Goal: Information Seeking & Learning: Learn about a topic

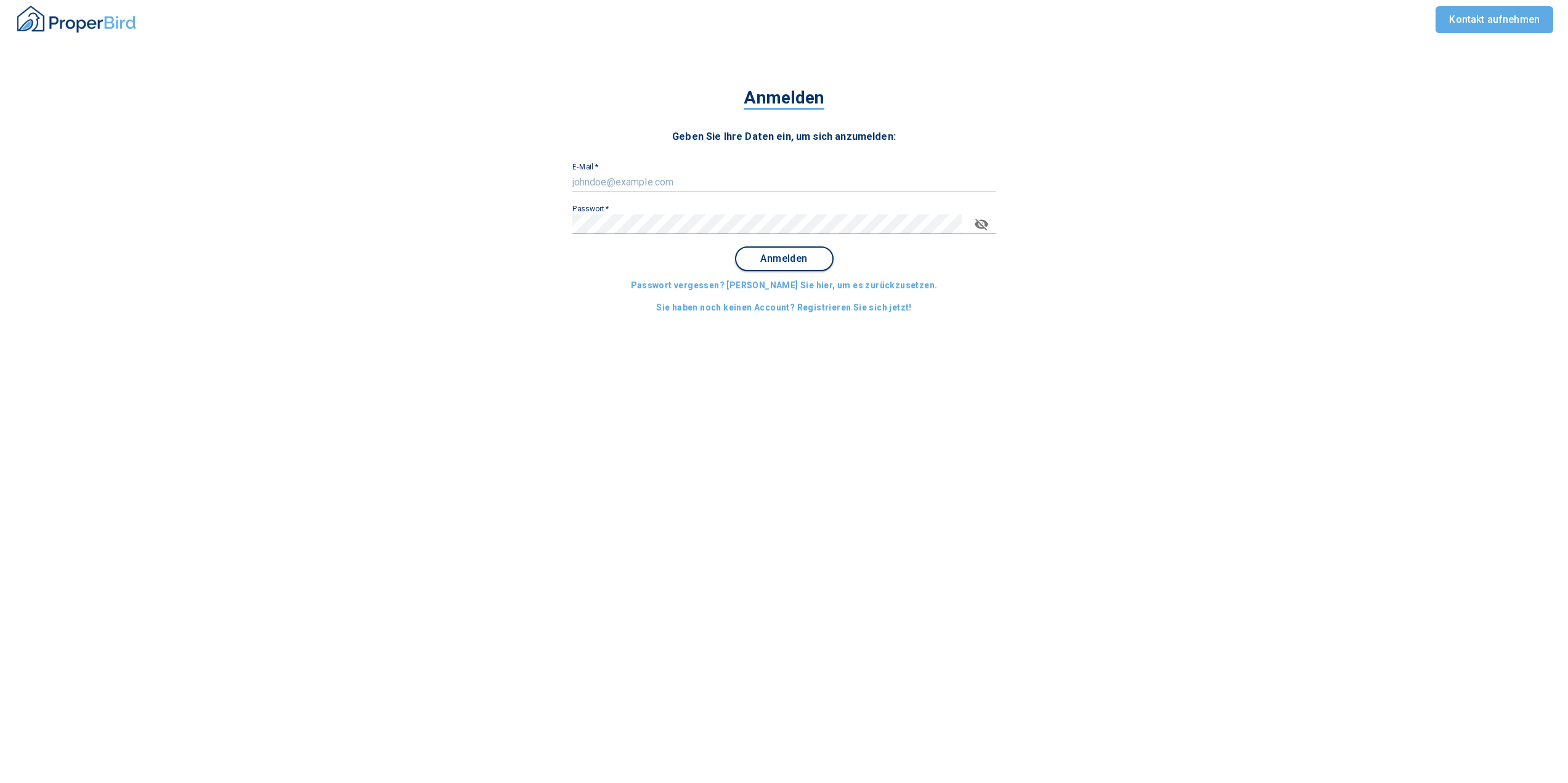
type input "[PERSON_NAME][EMAIL_ADDRESS][DOMAIN_NAME]"
click at [773, 253] on span "Anmelden" at bounding box center [784, 259] width 76 height 11
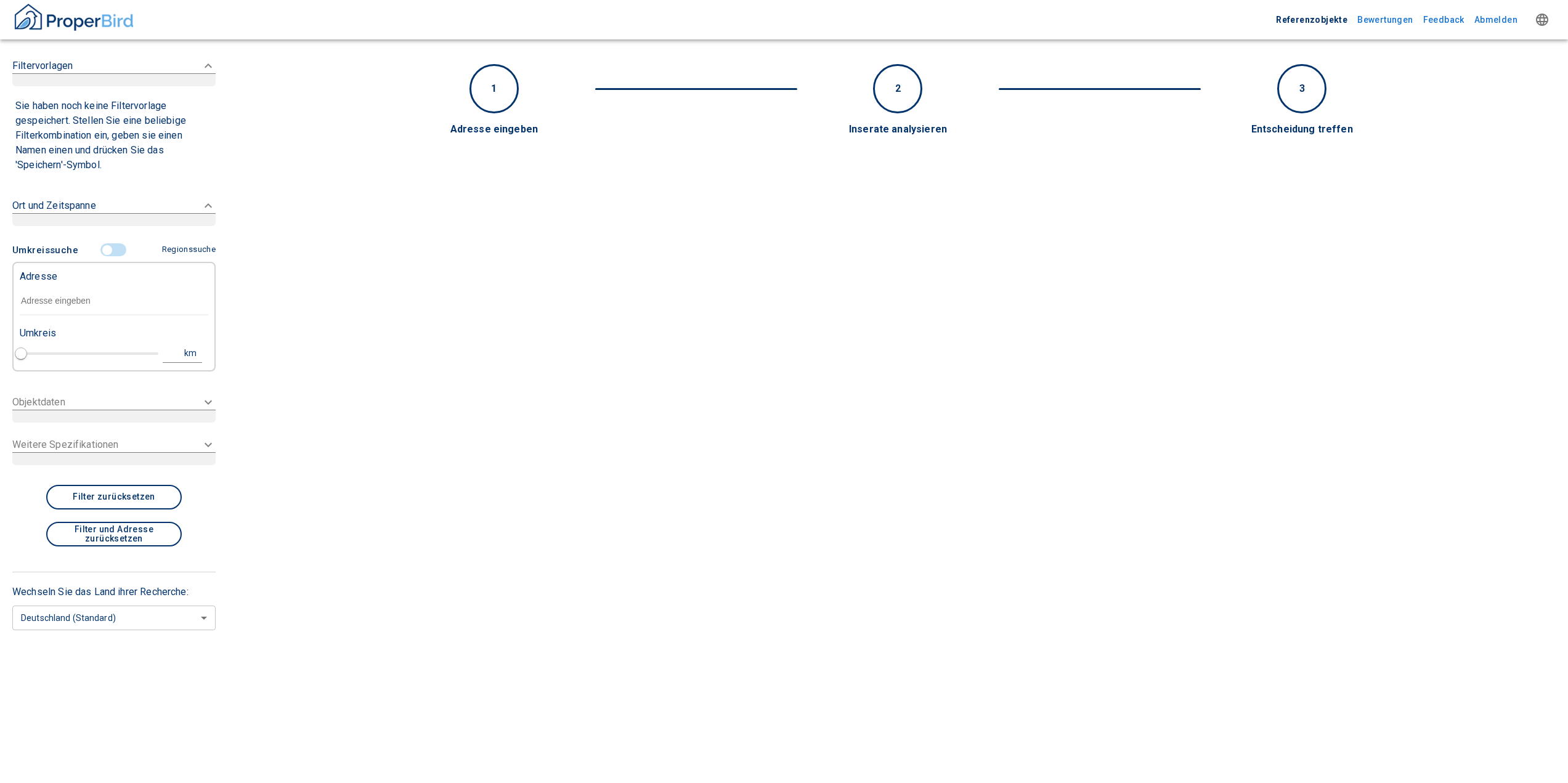
type input "2020"
click at [51, 306] on input "text" at bounding box center [114, 301] width 188 height 28
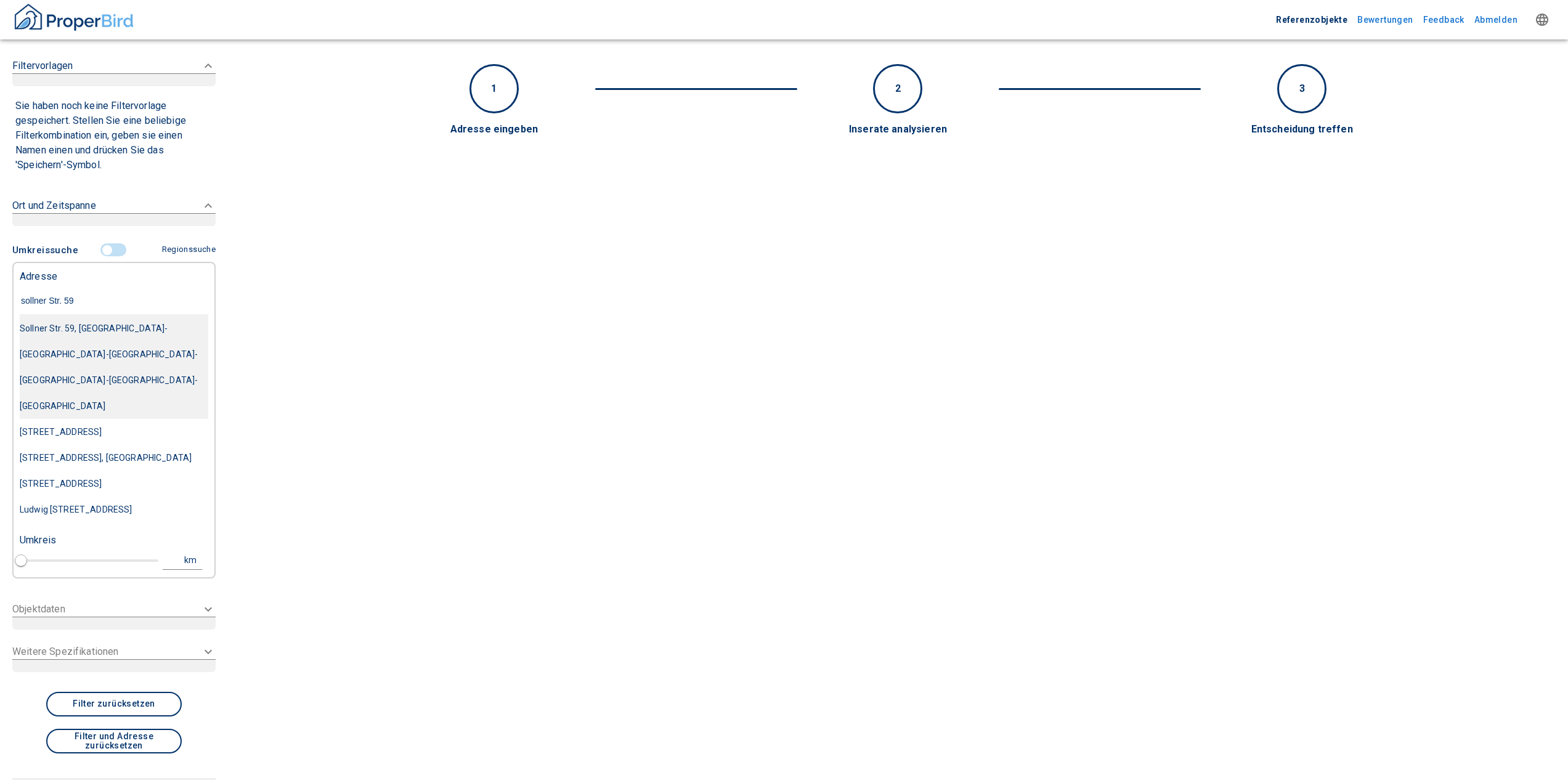
click at [40, 322] on div "Sollner Str. 59, [GEOGRAPHIC_DATA]-[GEOGRAPHIC_DATA]-[GEOGRAPHIC_DATA]-[GEOGRAP…" at bounding box center [114, 367] width 188 height 103
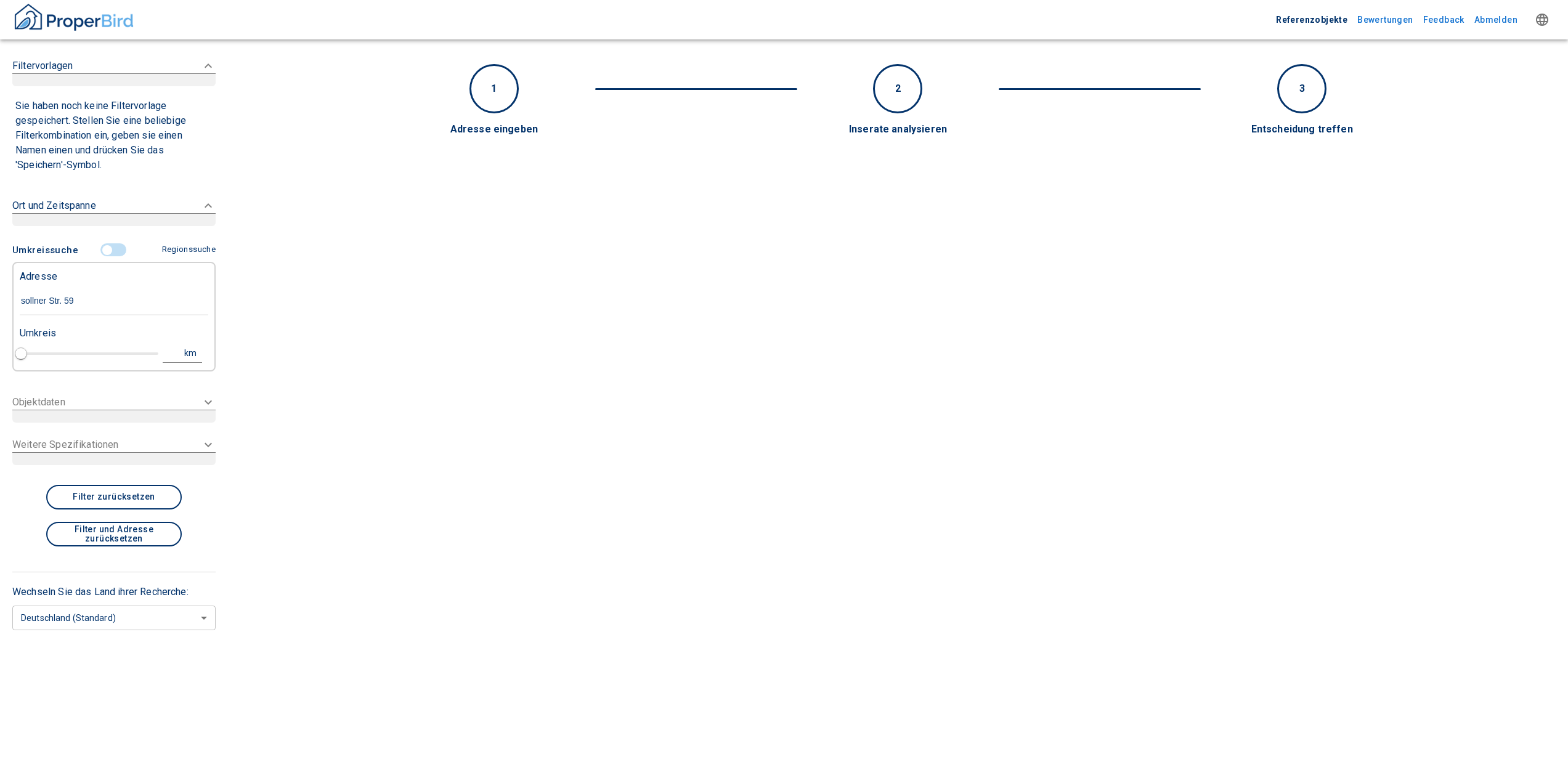
type input "Sollner Str. 59, [GEOGRAPHIC_DATA]-[GEOGRAPHIC_DATA]-[GEOGRAPHIC_DATA]-[GEOGRAP…"
type input "1"
type input "2020"
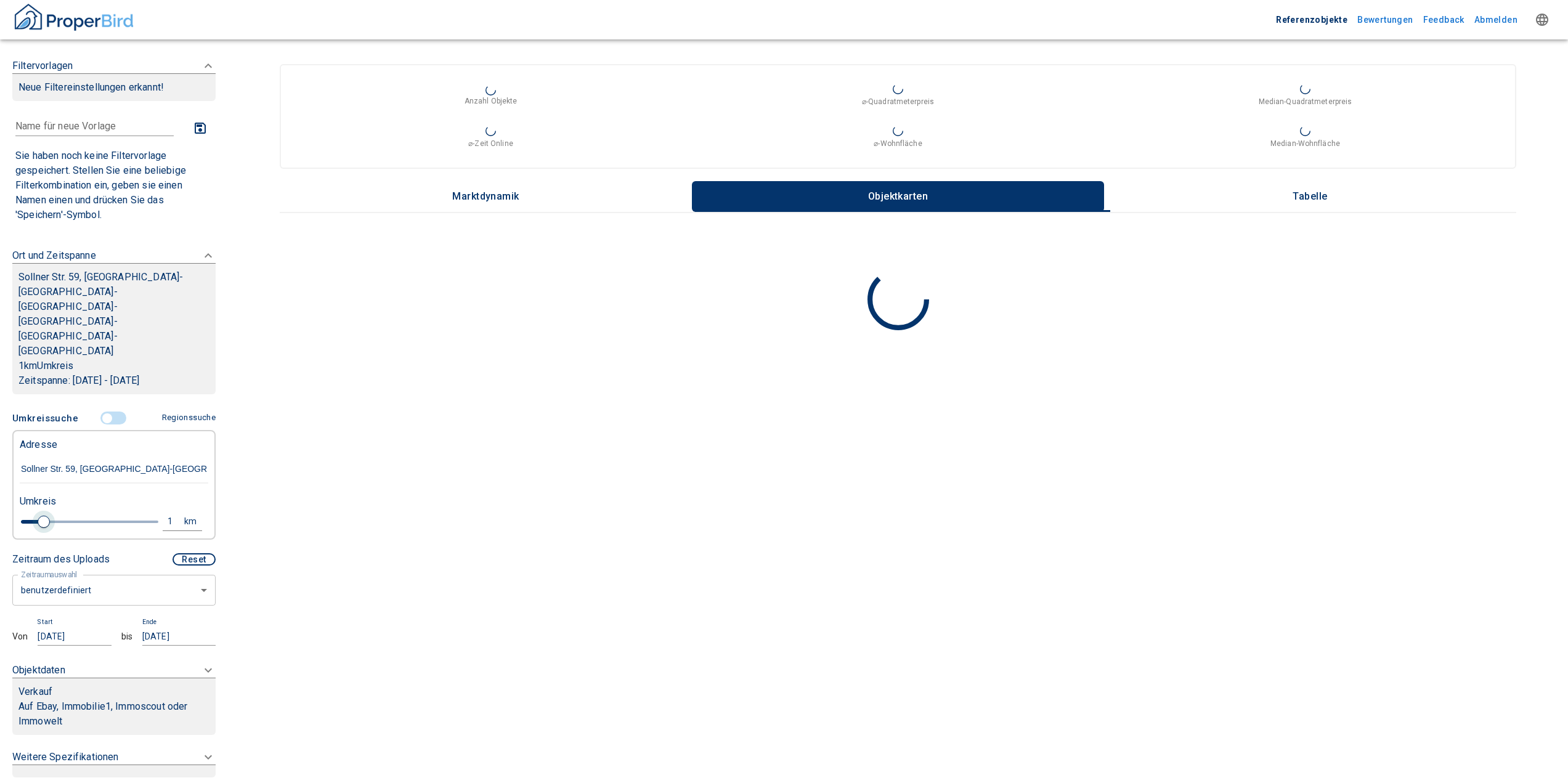
type input "Sollner Str. 59, [GEOGRAPHIC_DATA]-[GEOGRAPHIC_DATA]-[GEOGRAPHIC_DATA]-[GEOGRAP…"
type input "0.8"
type input "2020"
type input "1"
type input "2020"
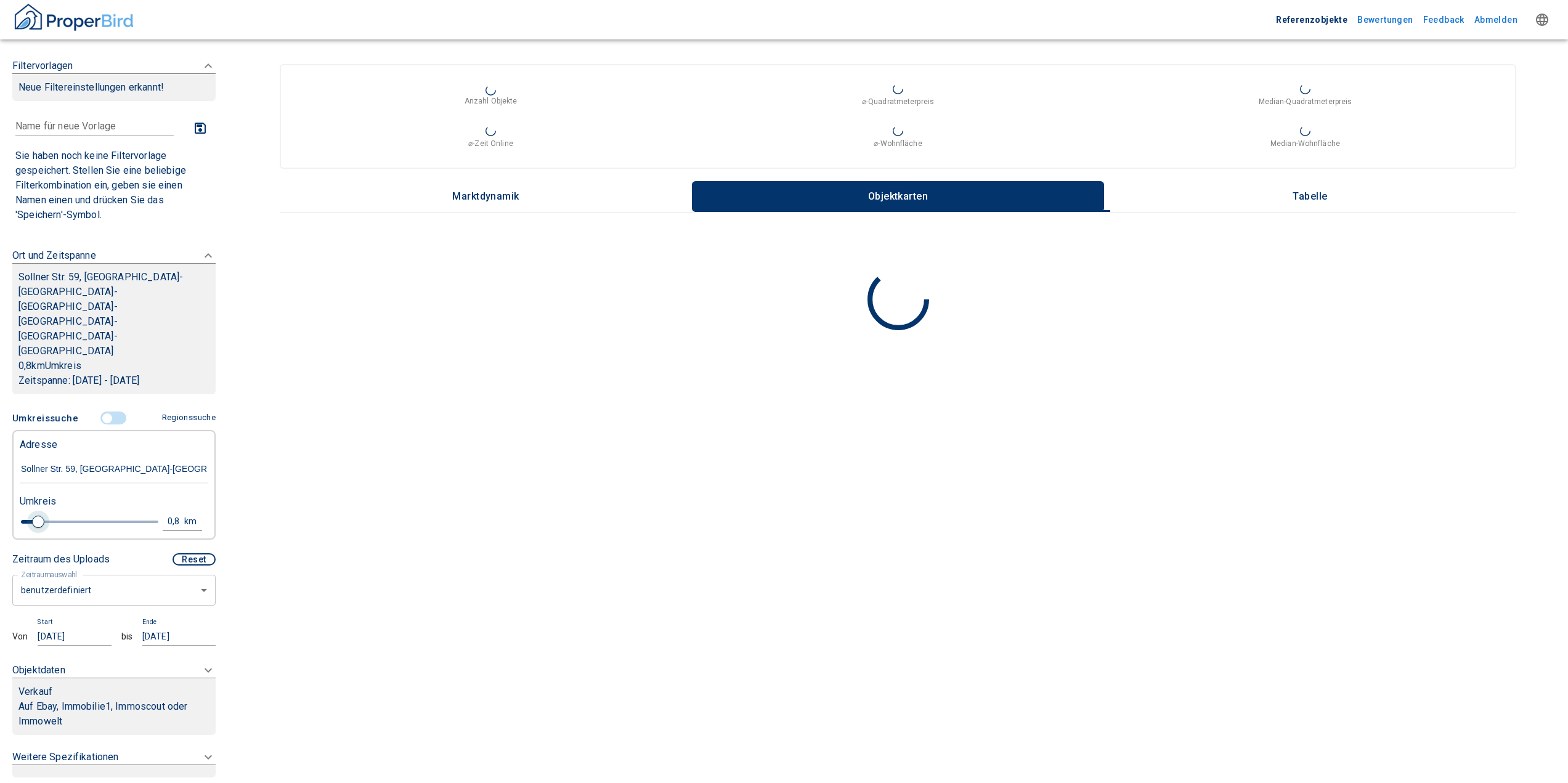
type input "1.2"
type input "2020"
type input "1.4"
type input "2020"
type input "1.6"
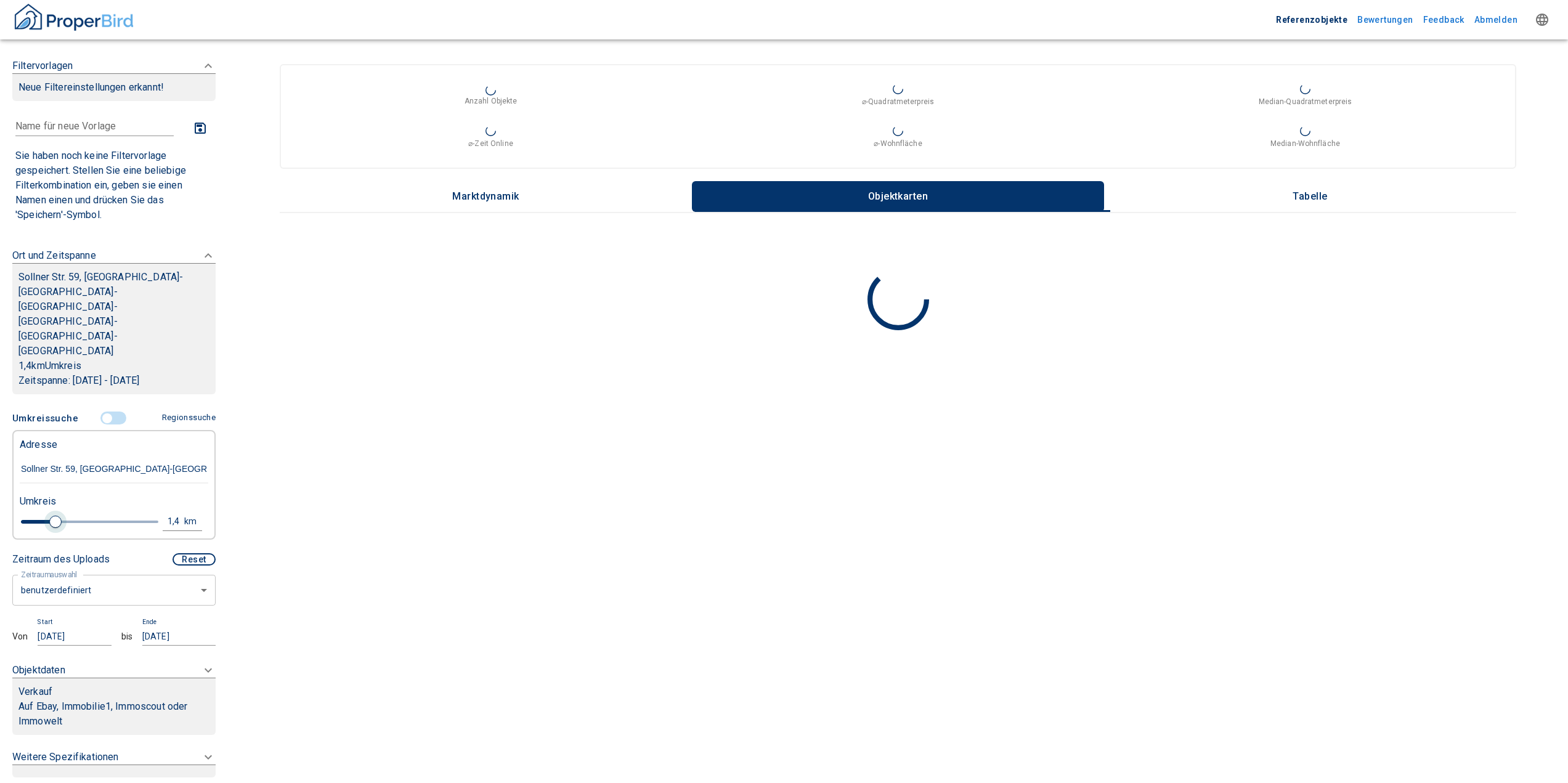
type input "2020"
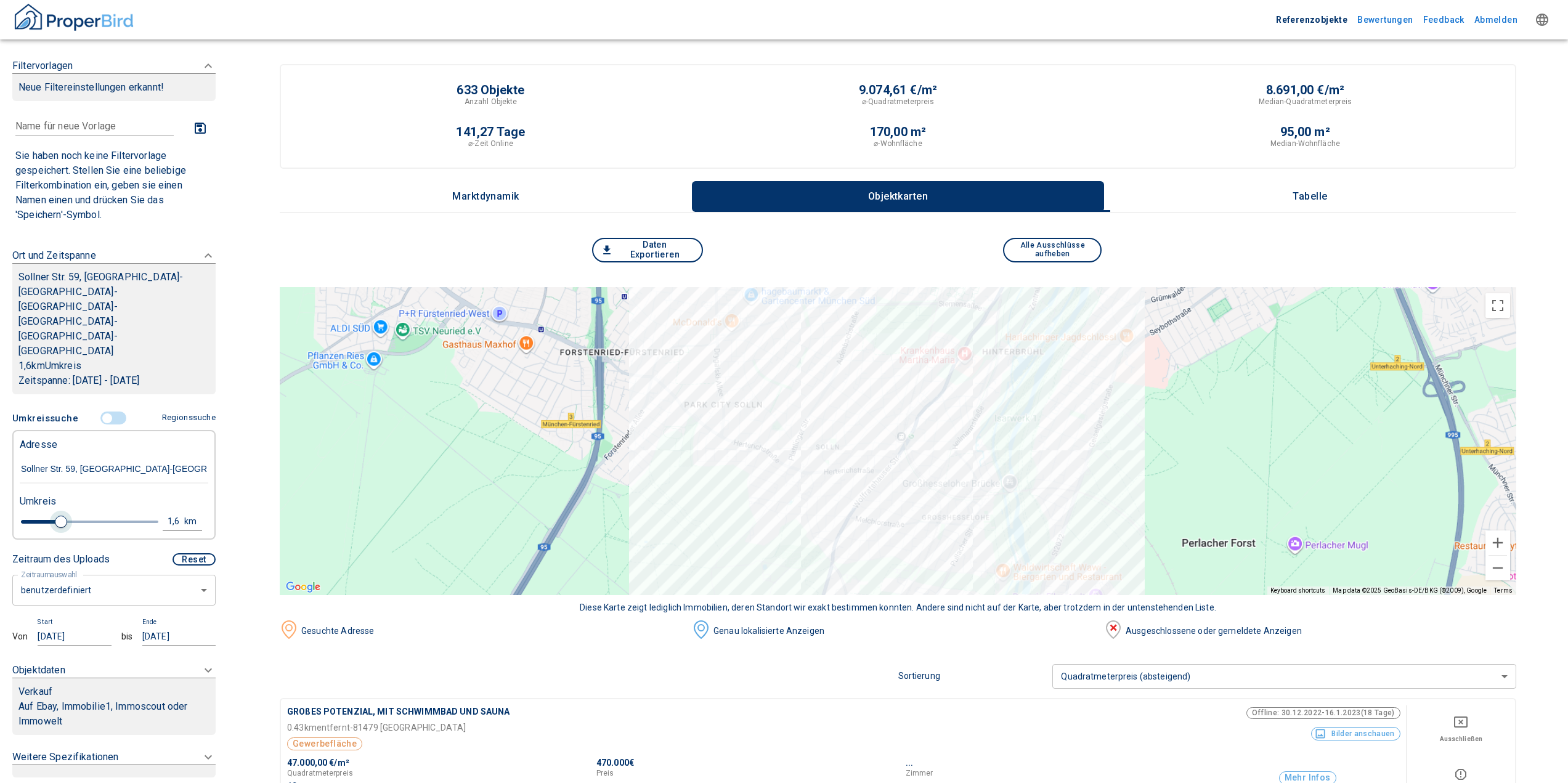
type input "1.4"
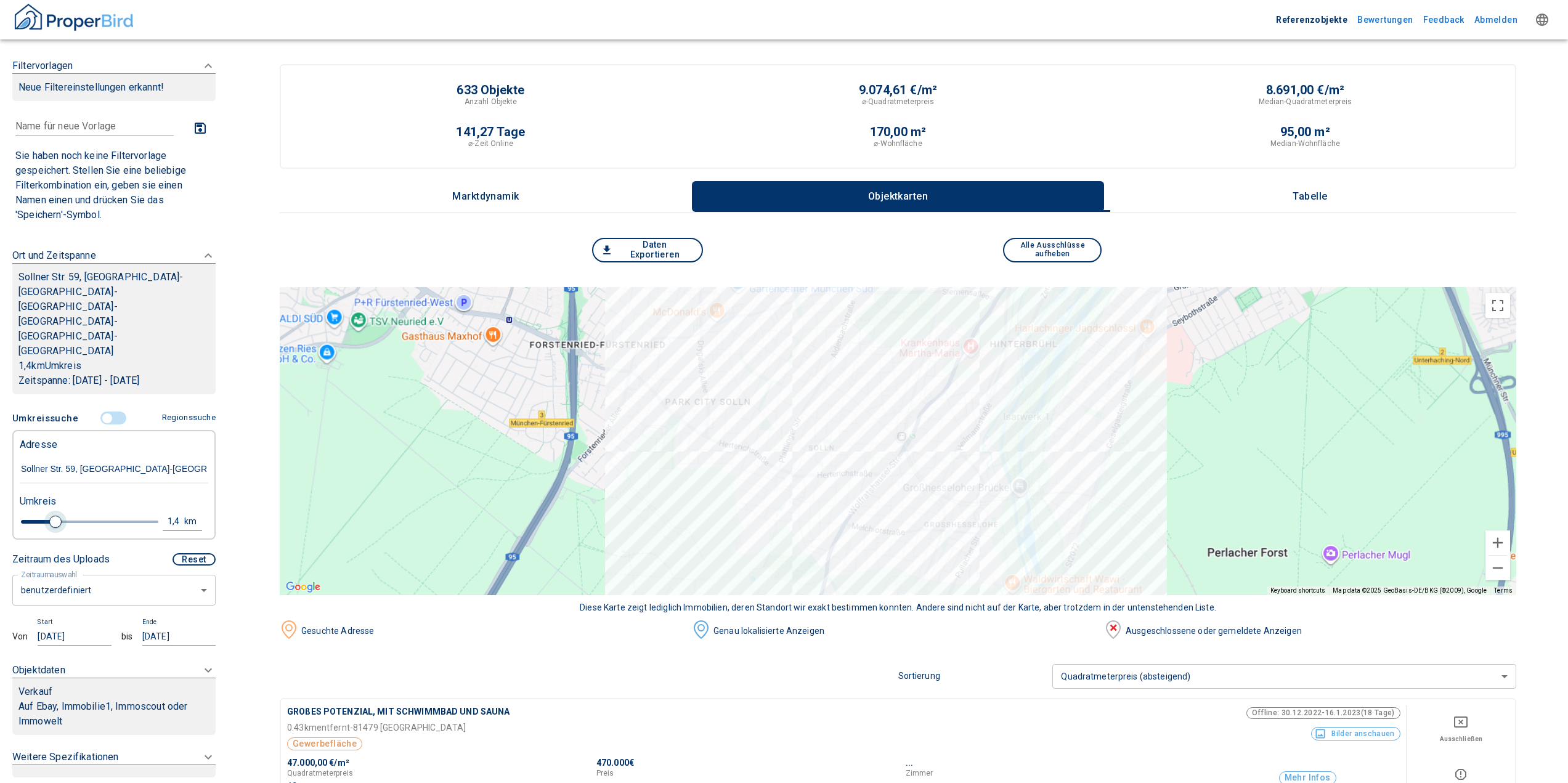
drag, startPoint x: 39, startPoint y: 481, endPoint x: 56, endPoint y: 477, distance: 17.5
click at [56, 516] on span at bounding box center [55, 522] width 12 height 12
type input "2020"
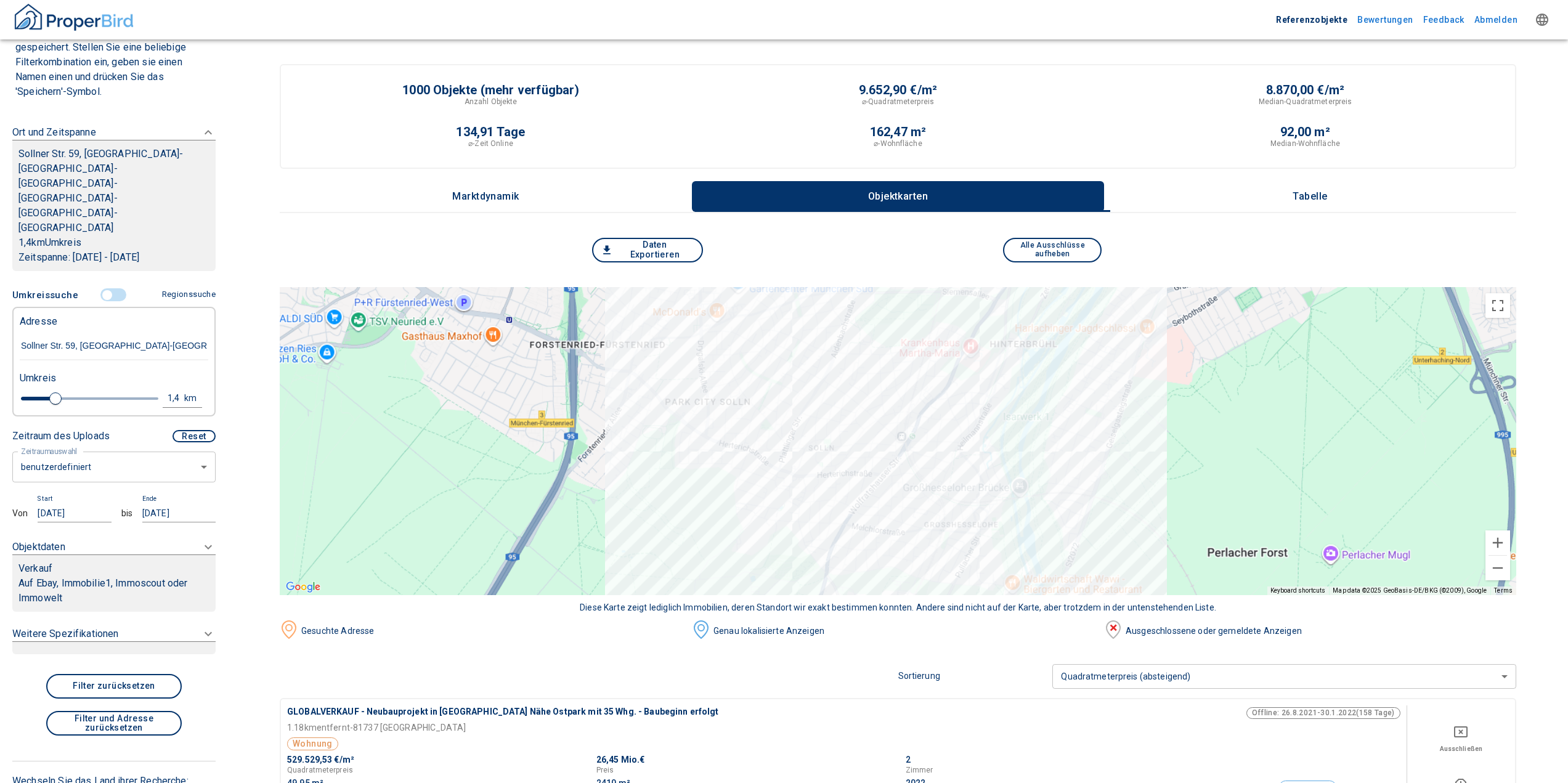
scroll to position [168, 0]
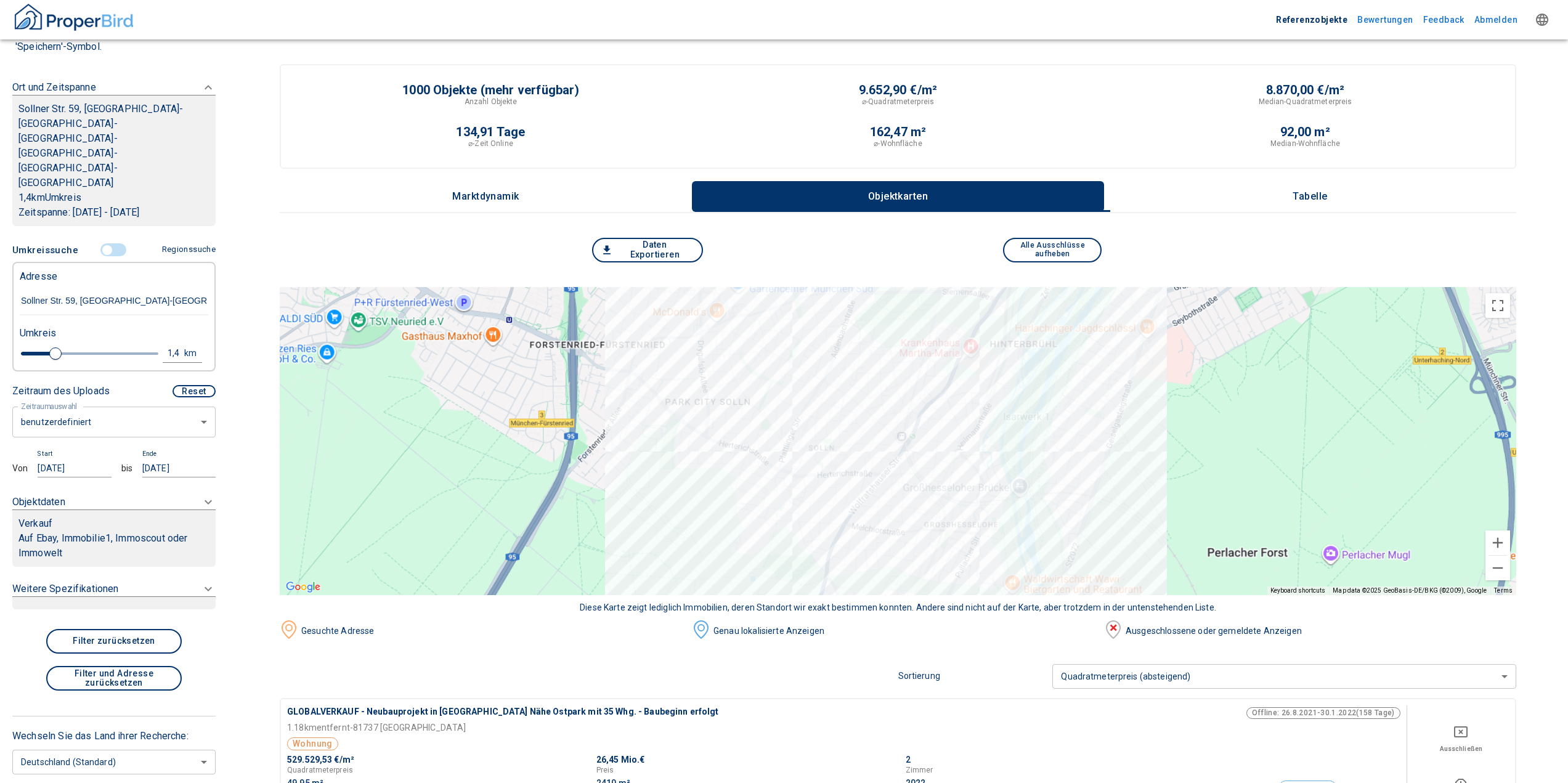
click at [123, 582] on div "Weitere Spezifikationen" at bounding box center [97, 589] width 170 height 15
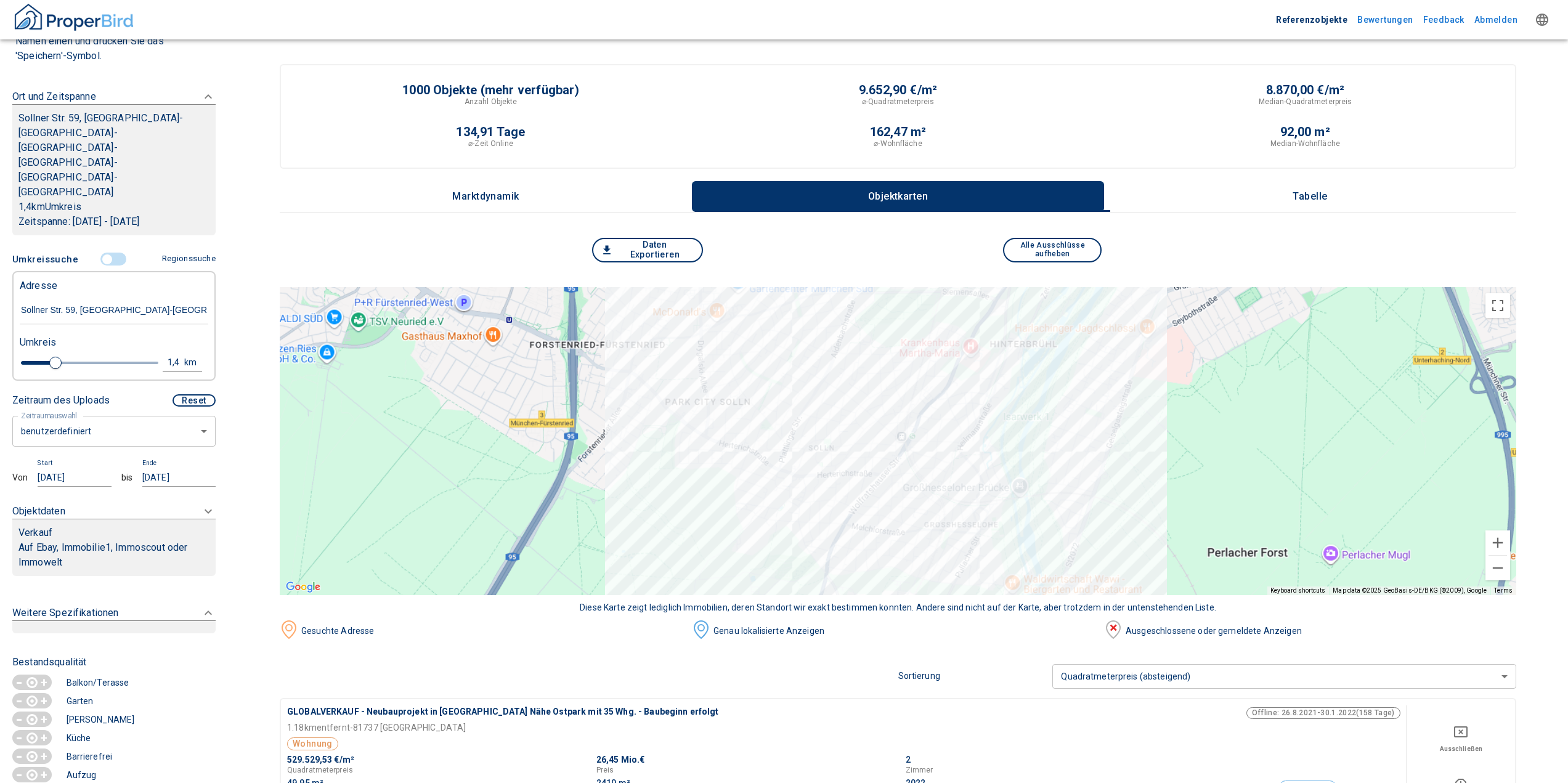
scroll to position [141, 0]
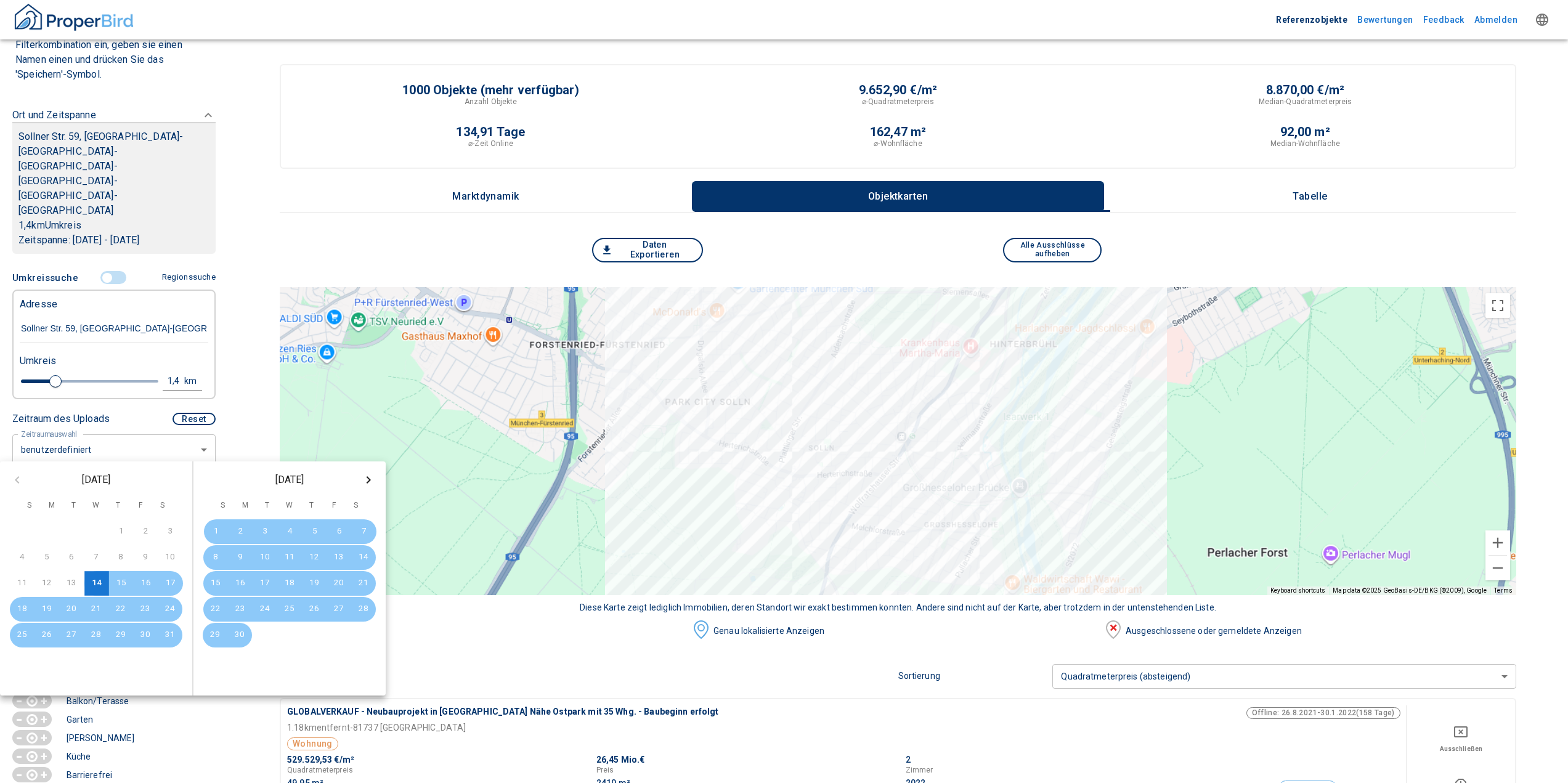
drag, startPoint x: 84, startPoint y: 455, endPoint x: 77, endPoint y: 456, distance: 7.1
click at [77, 488] on input "[DATE]" at bounding box center [74, 496] width 73 height 18
type input "[DATE]"
type input "2020"
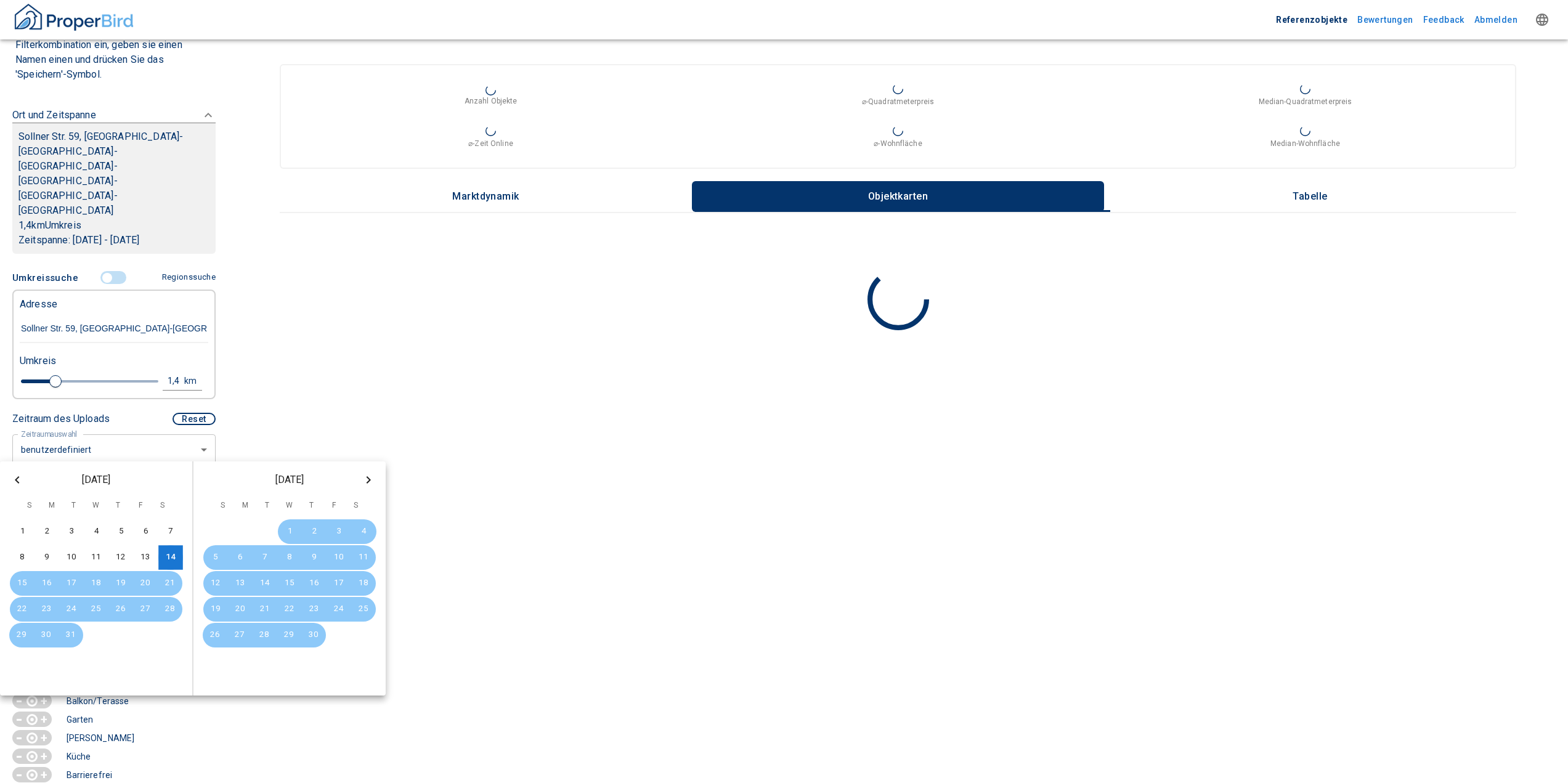
type input "[DATE]"
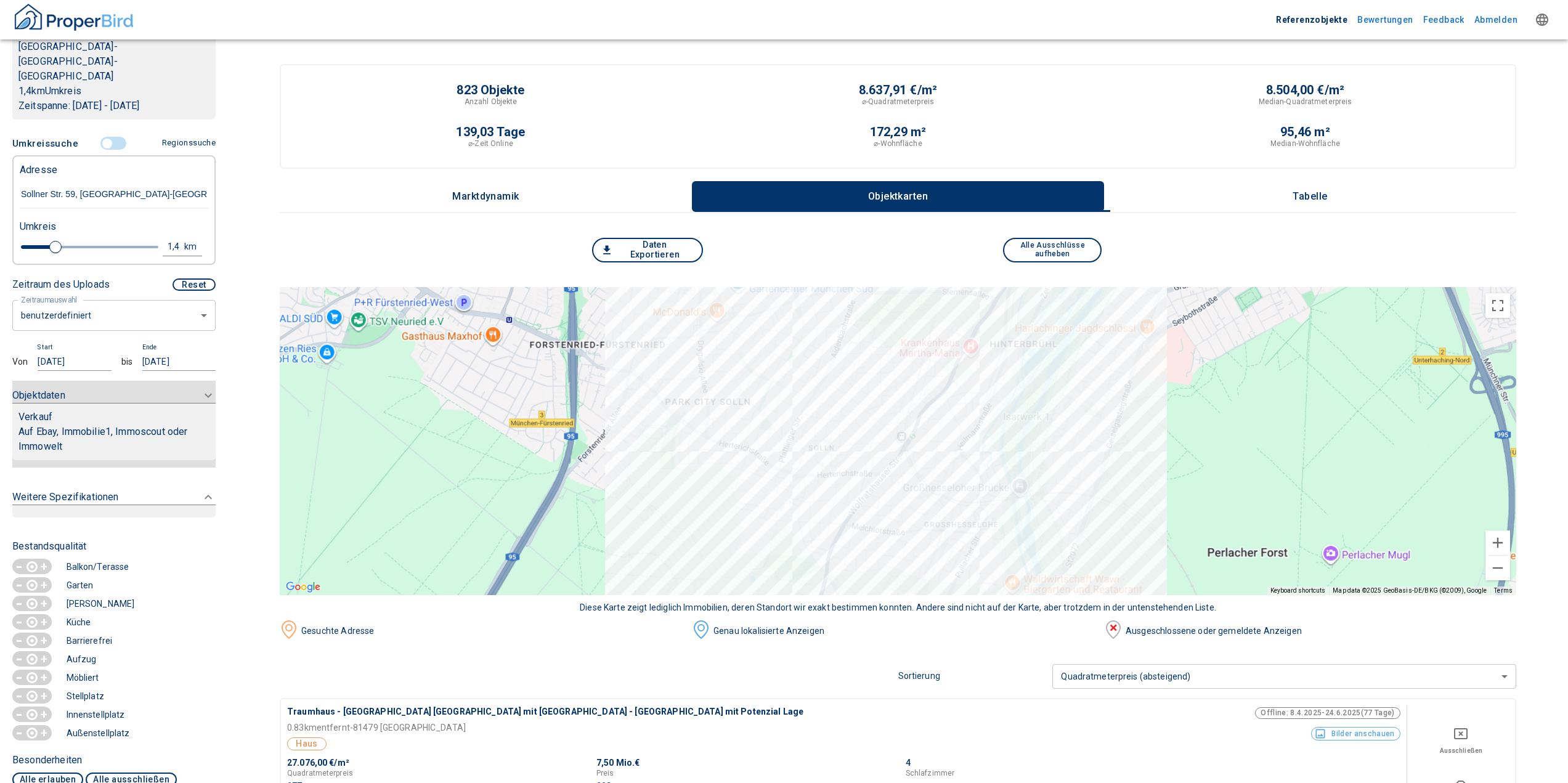
scroll to position [264, 0]
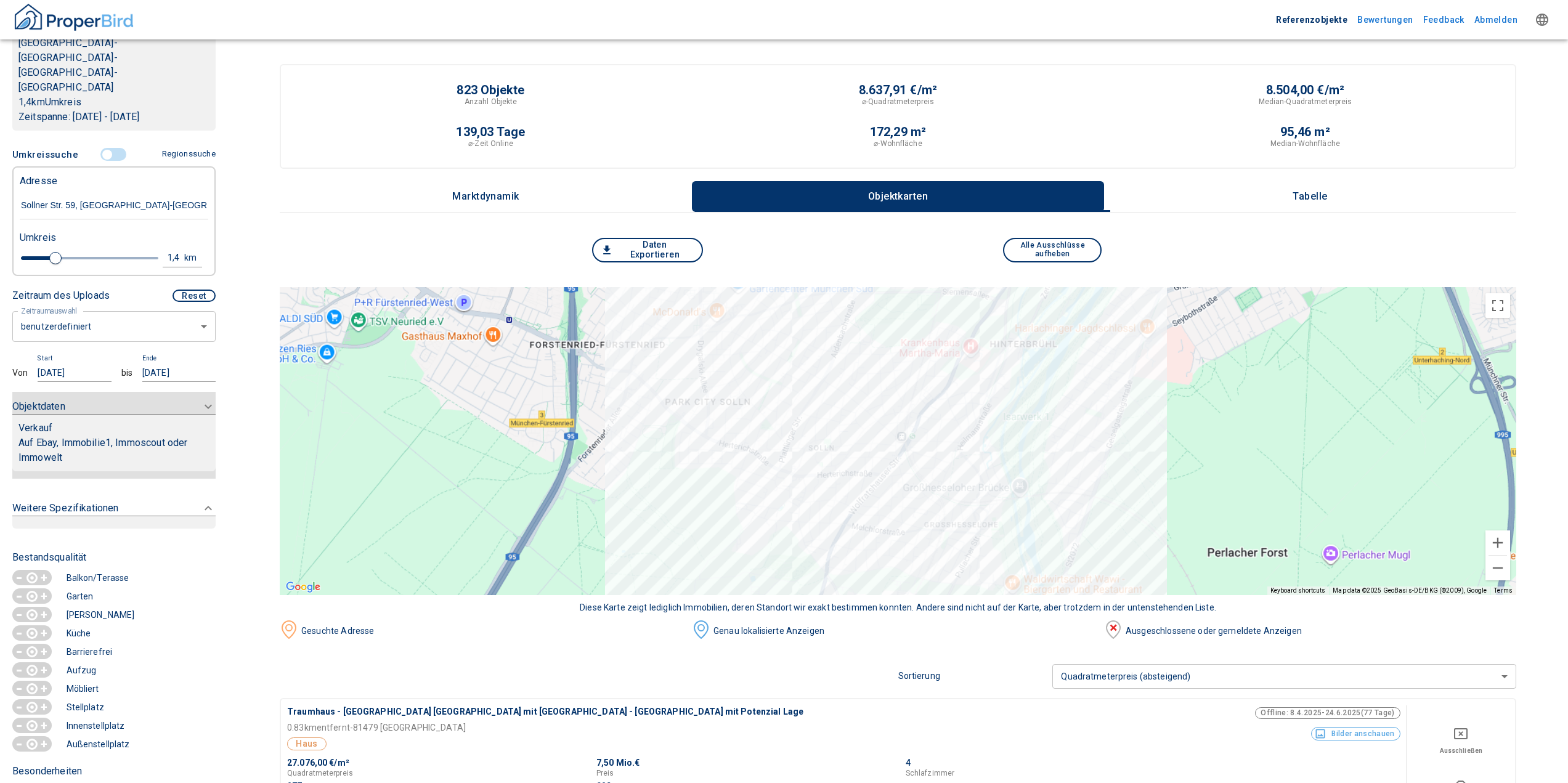
click at [201, 399] on icon at bounding box center [208, 406] width 15 height 15
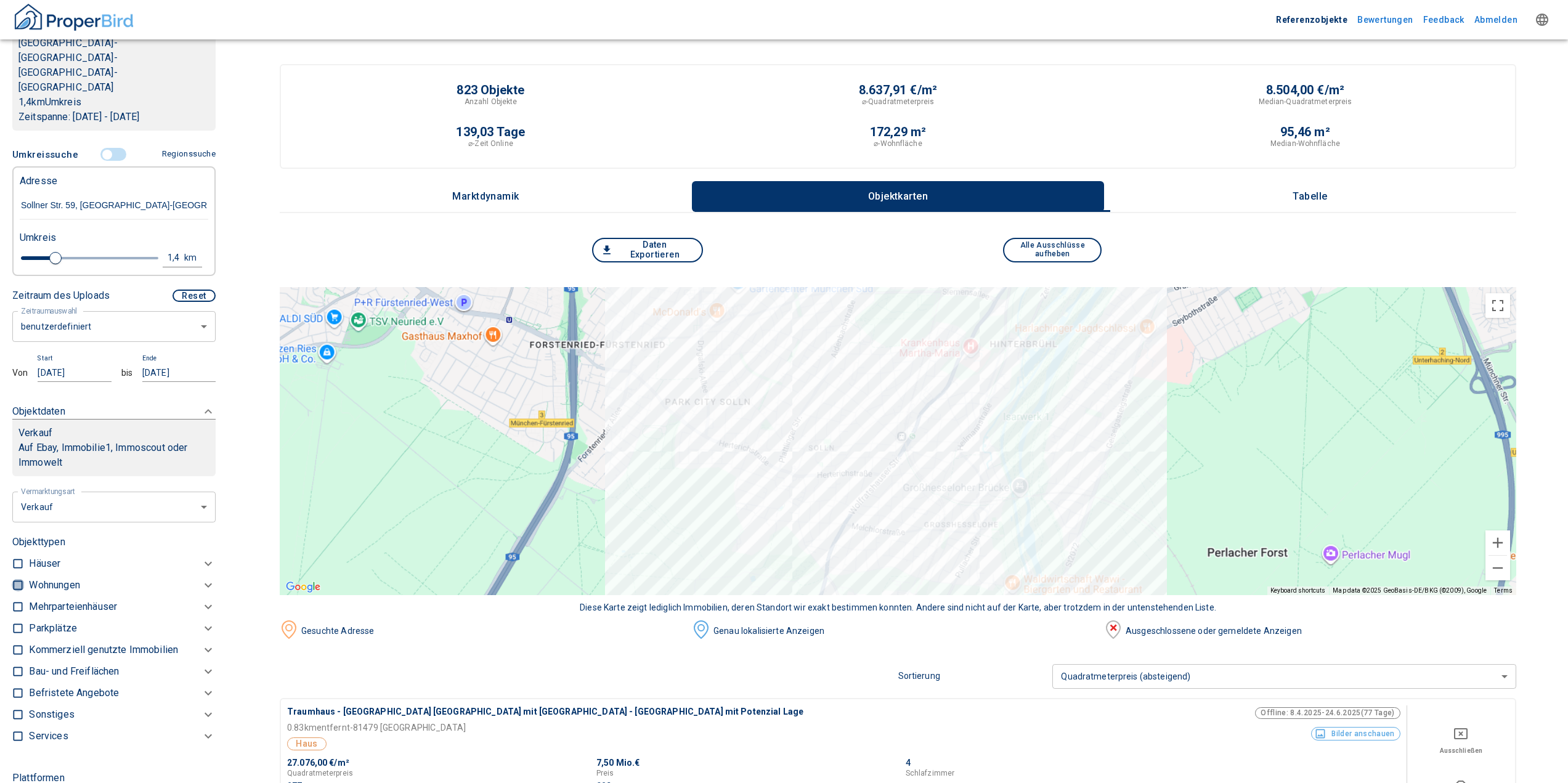
click at [19, 579] on input "checkbox" at bounding box center [18, 586] width 12 height 12
checkbox input "true"
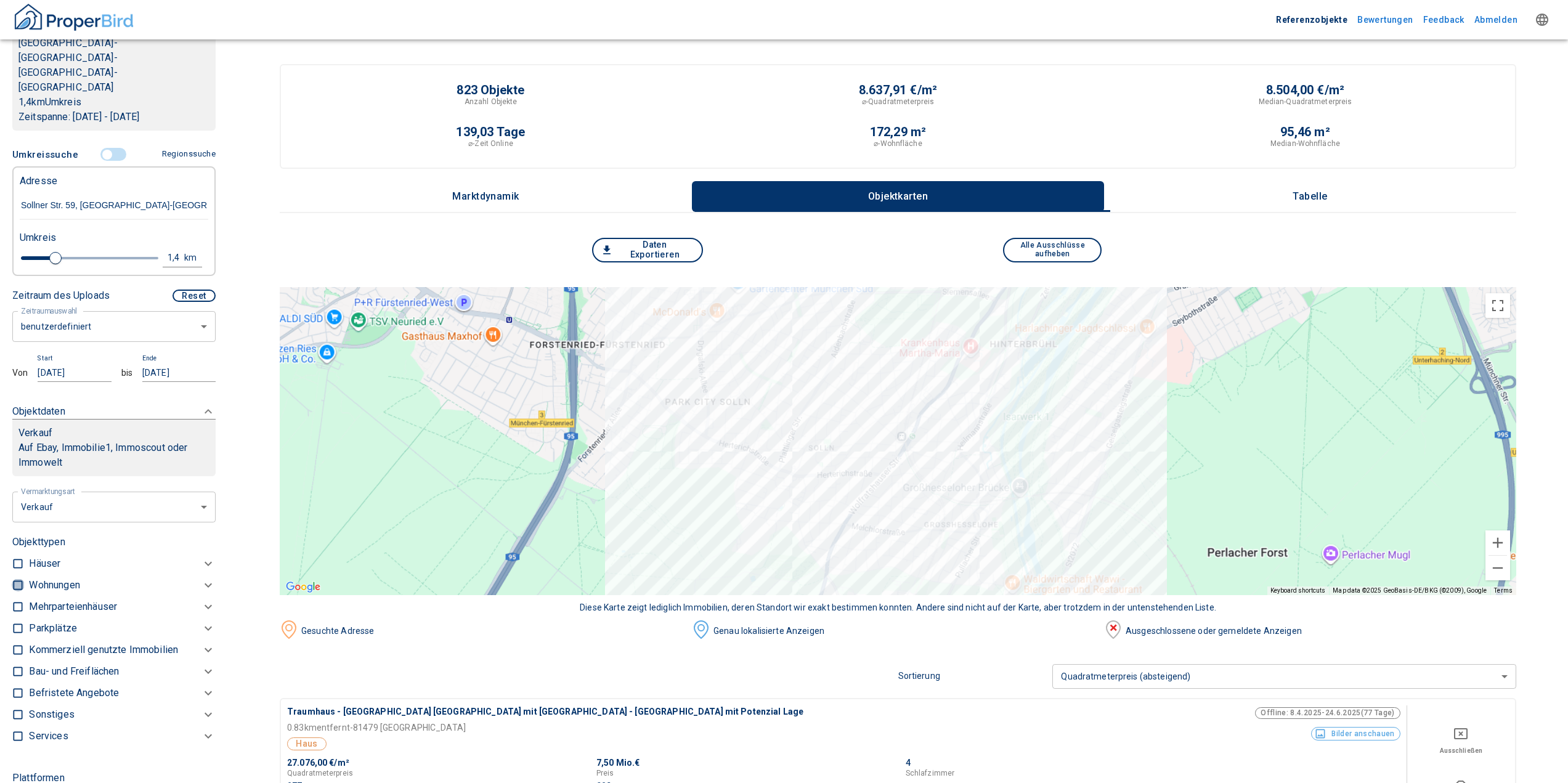
checkbox input "true"
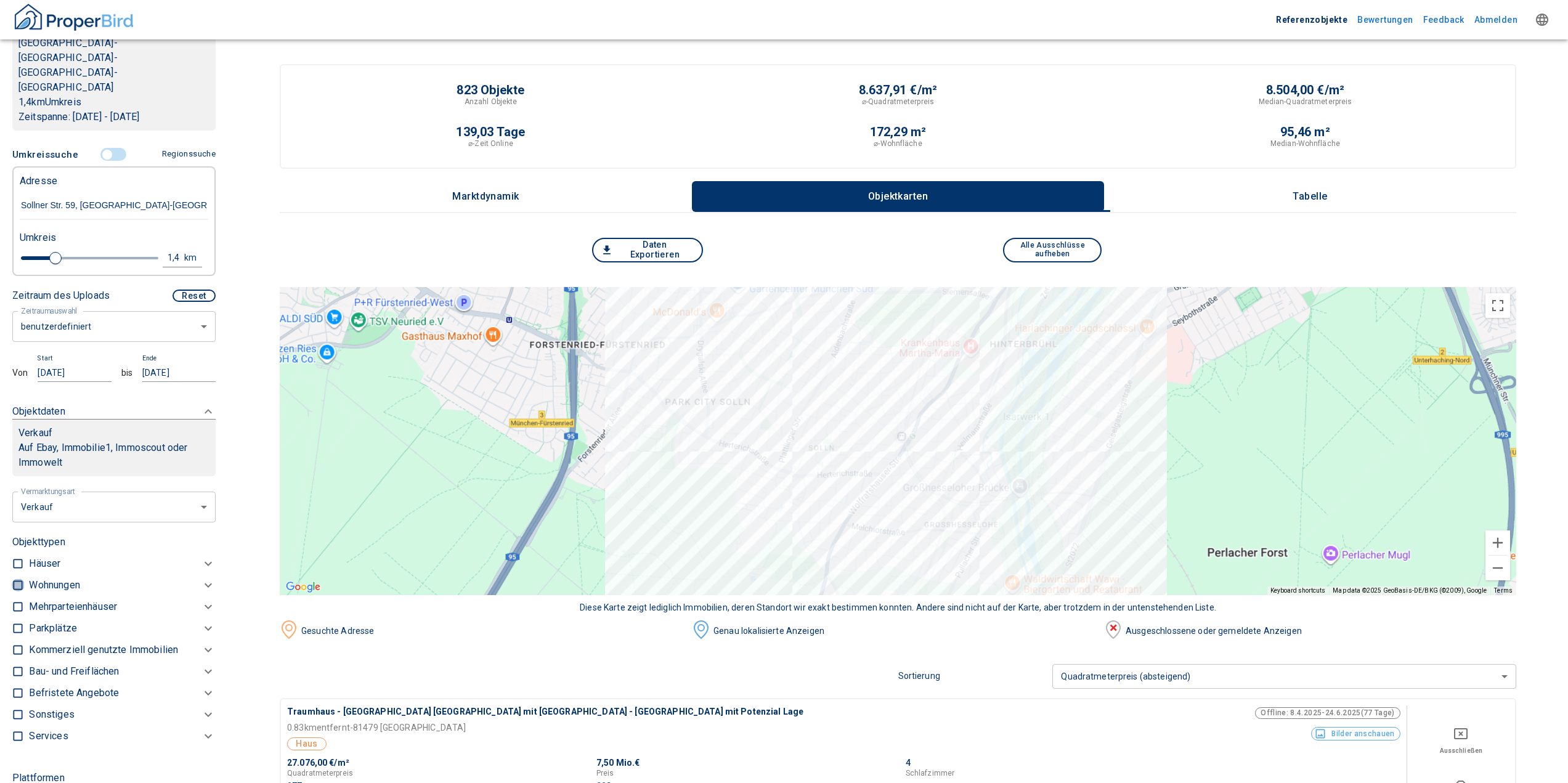
type input "2020"
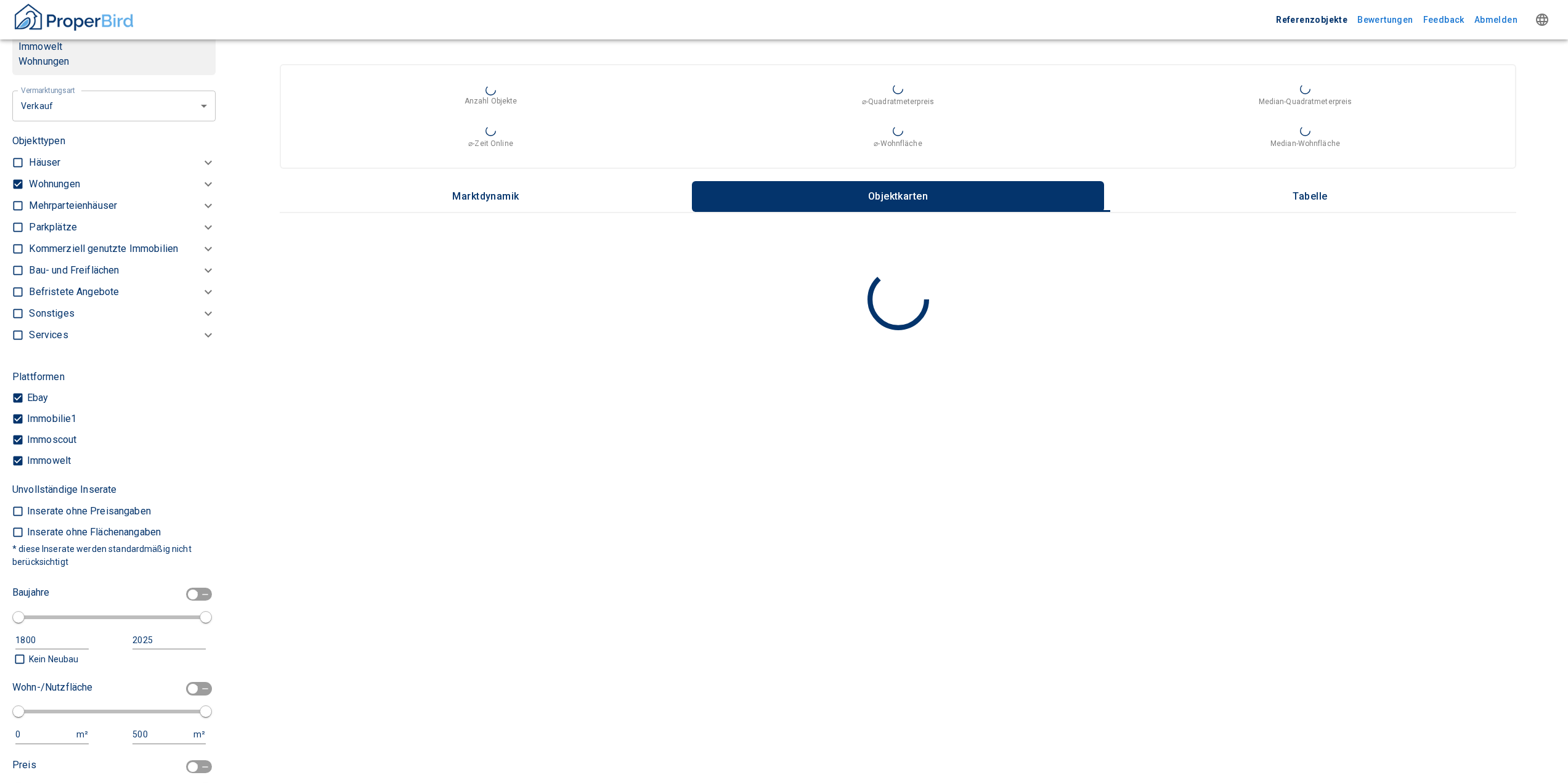
scroll to position [757, 0]
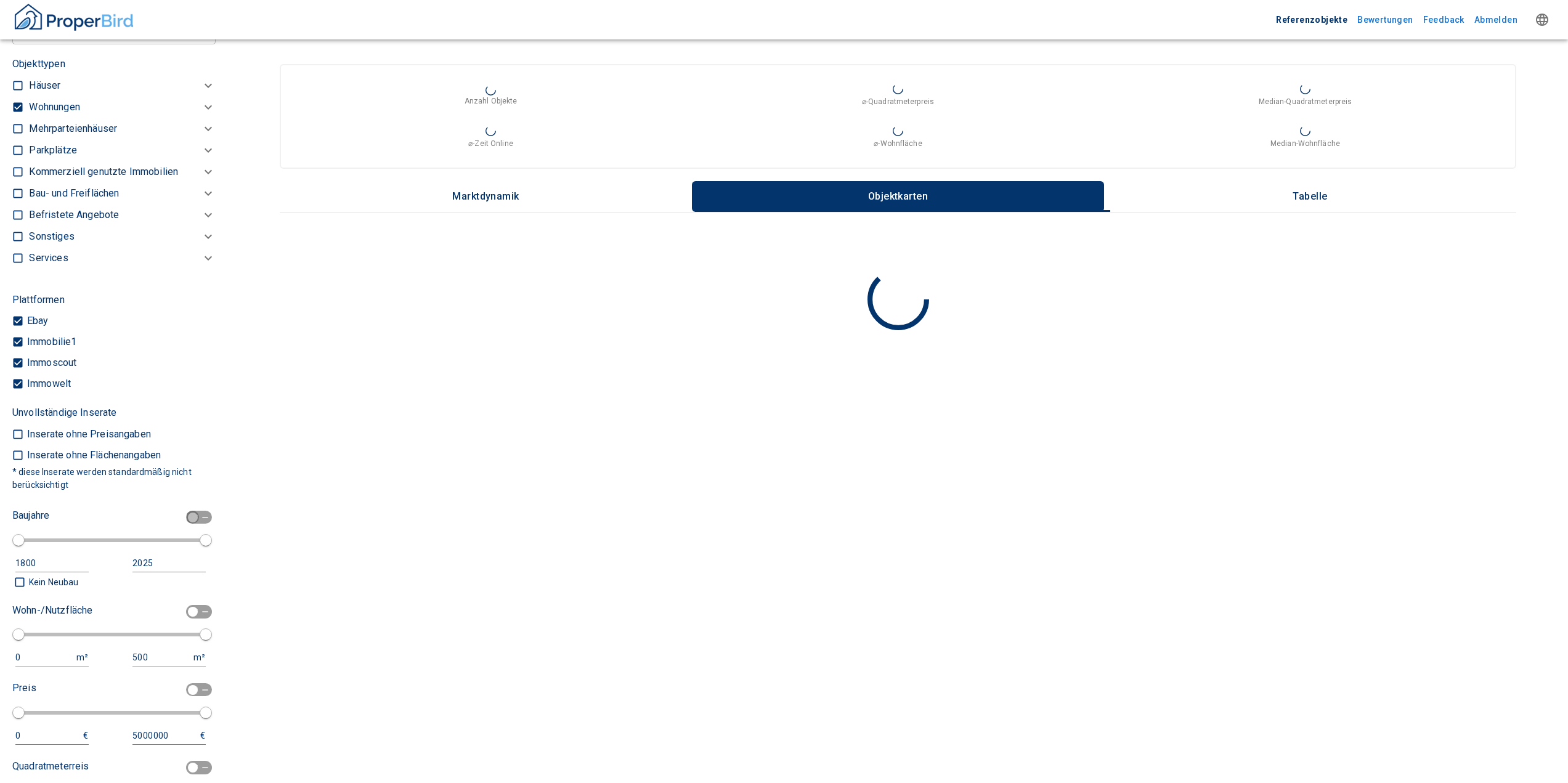
click at [196, 511] on input "checkbox" at bounding box center [193, 517] width 37 height 13
checkbox input "true"
type input "1970"
type input "2010"
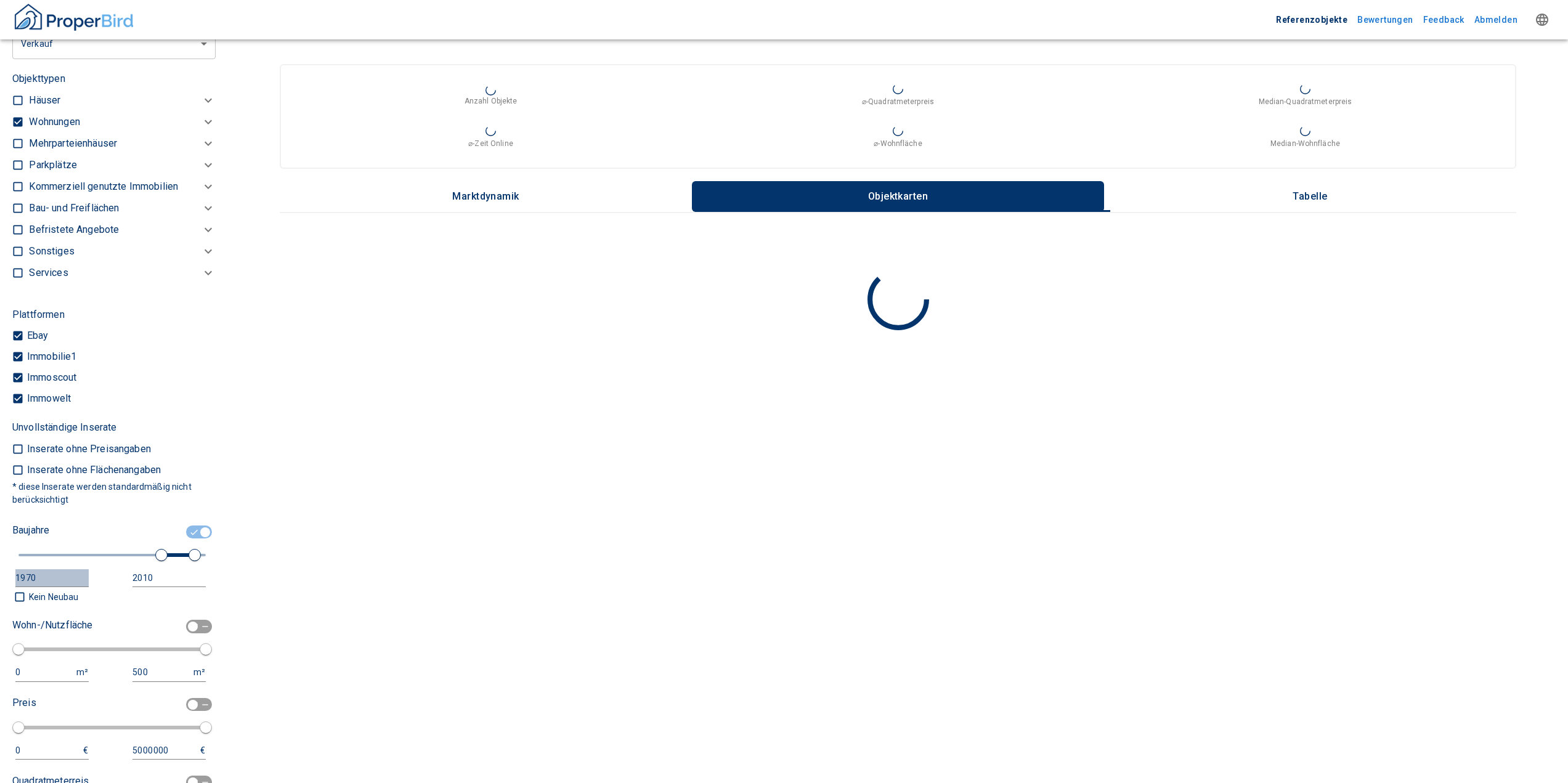
click at [72, 571] on div "button" at bounding box center [76, 579] width 25 height 16
drag, startPoint x: 37, startPoint y: 532, endPoint x: 1, endPoint y: 531, distance: 36.0
click at [1, 531] on div "Filtervorlagen Neue Filtereinstellungen erkannt! Name für neue Vorlage x Sie ha…" at bounding box center [114, 391] width 228 height 783
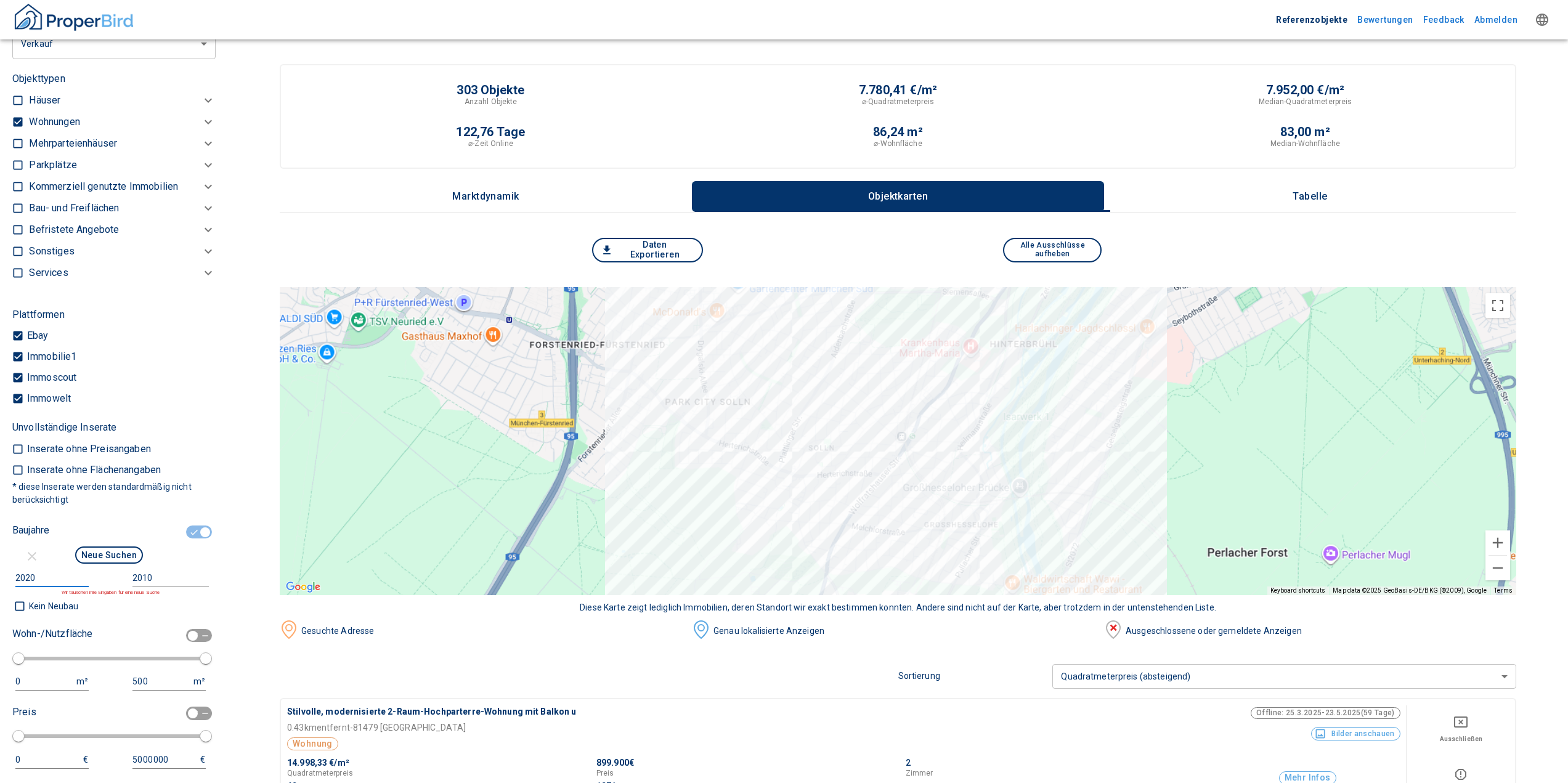
type input "2020"
type input "2026"
click at [81, 547] on button "Neue Suchen" at bounding box center [109, 555] width 68 height 17
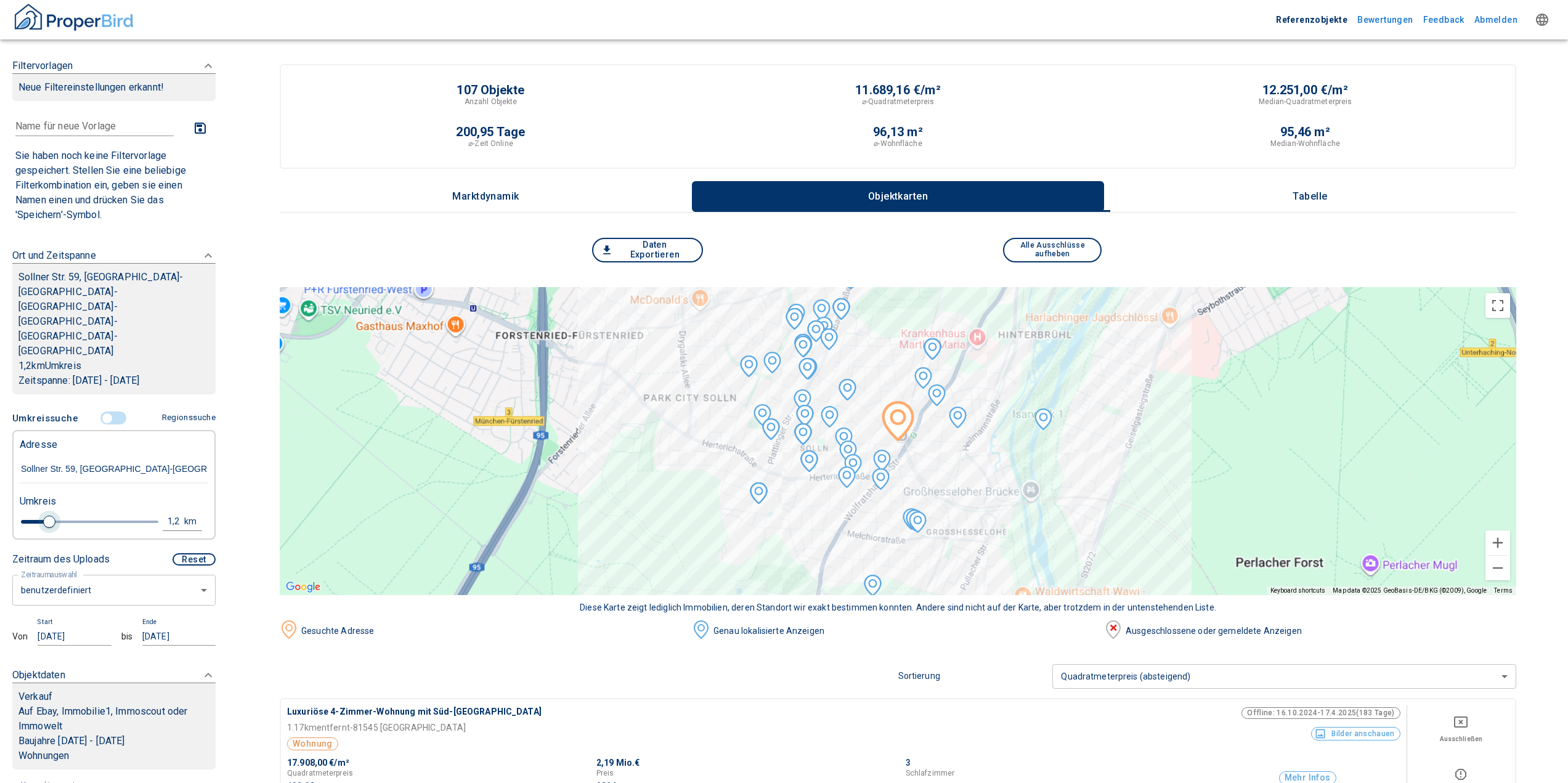
type input "1"
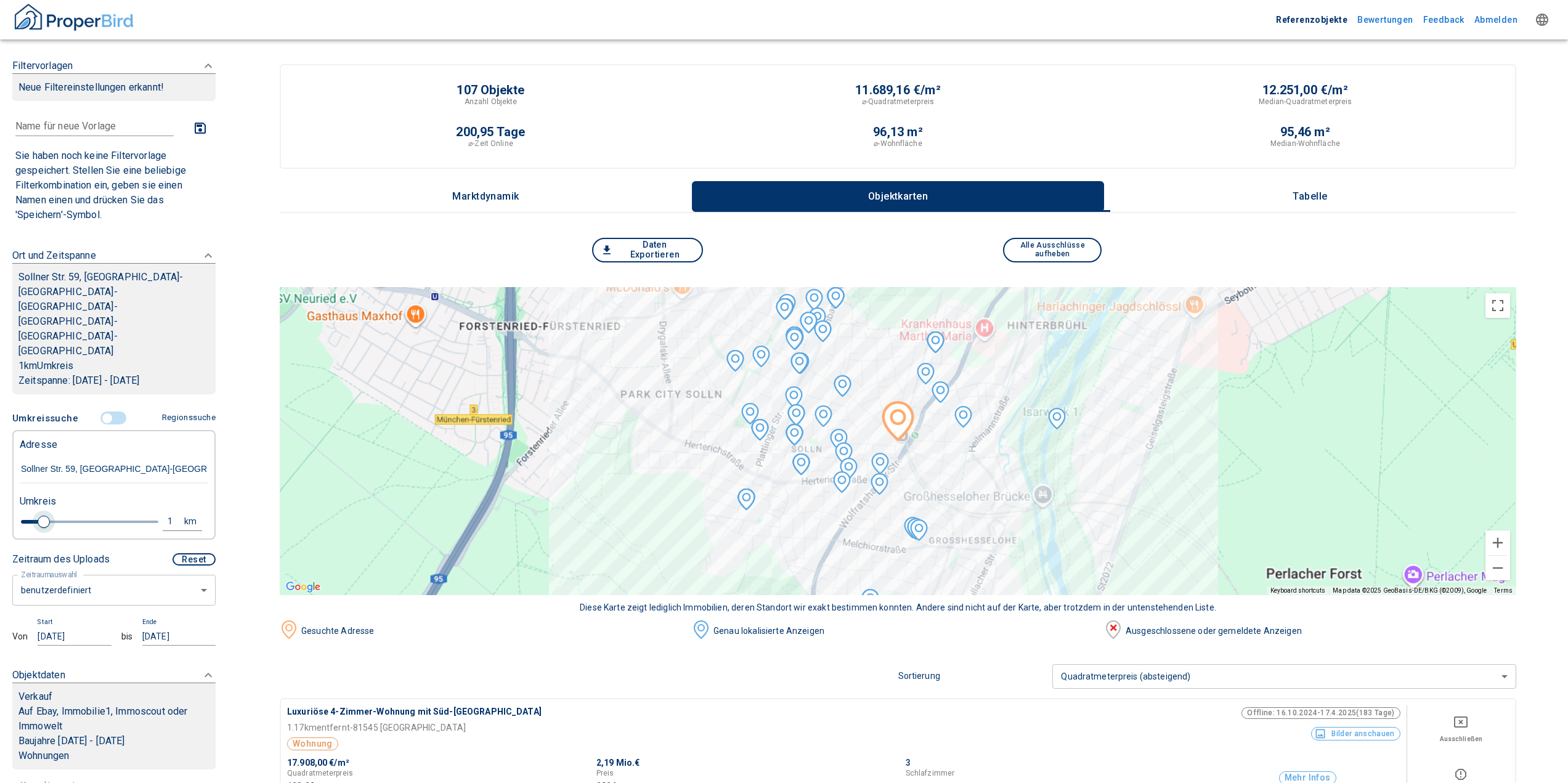
drag, startPoint x: 53, startPoint y: 478, endPoint x: 44, endPoint y: 482, distance: 9.8
click at [44, 516] on span at bounding box center [44, 522] width 12 height 12
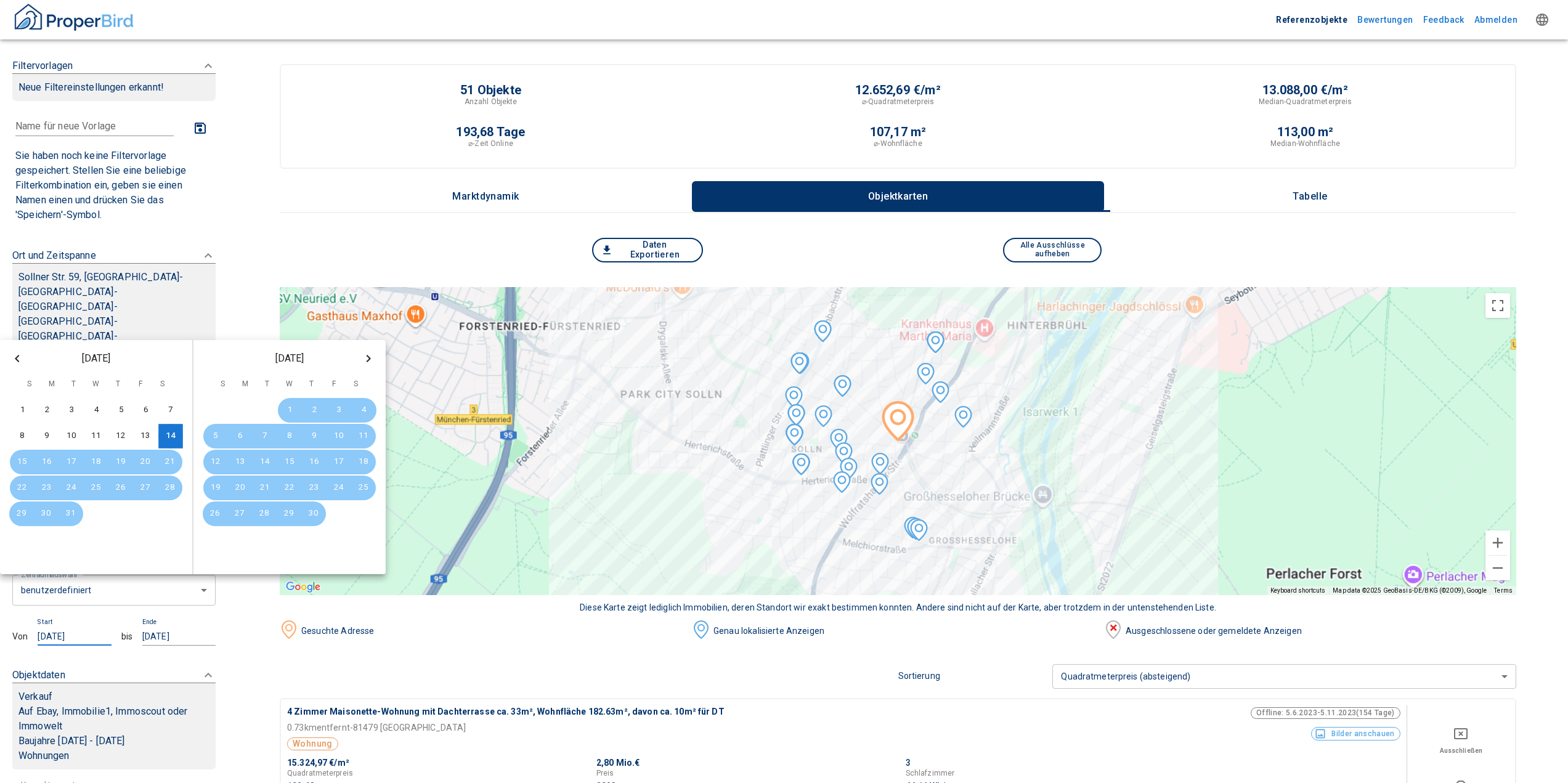
drag, startPoint x: 93, startPoint y: 592, endPoint x: 0, endPoint y: 592, distance: 93.0
click at [0, 592] on div "Filtervorlagen Neue Filtereinstellungen erkannt! Name für neue Vorlage x Sie ha…" at bounding box center [114, 391] width 228 height 783
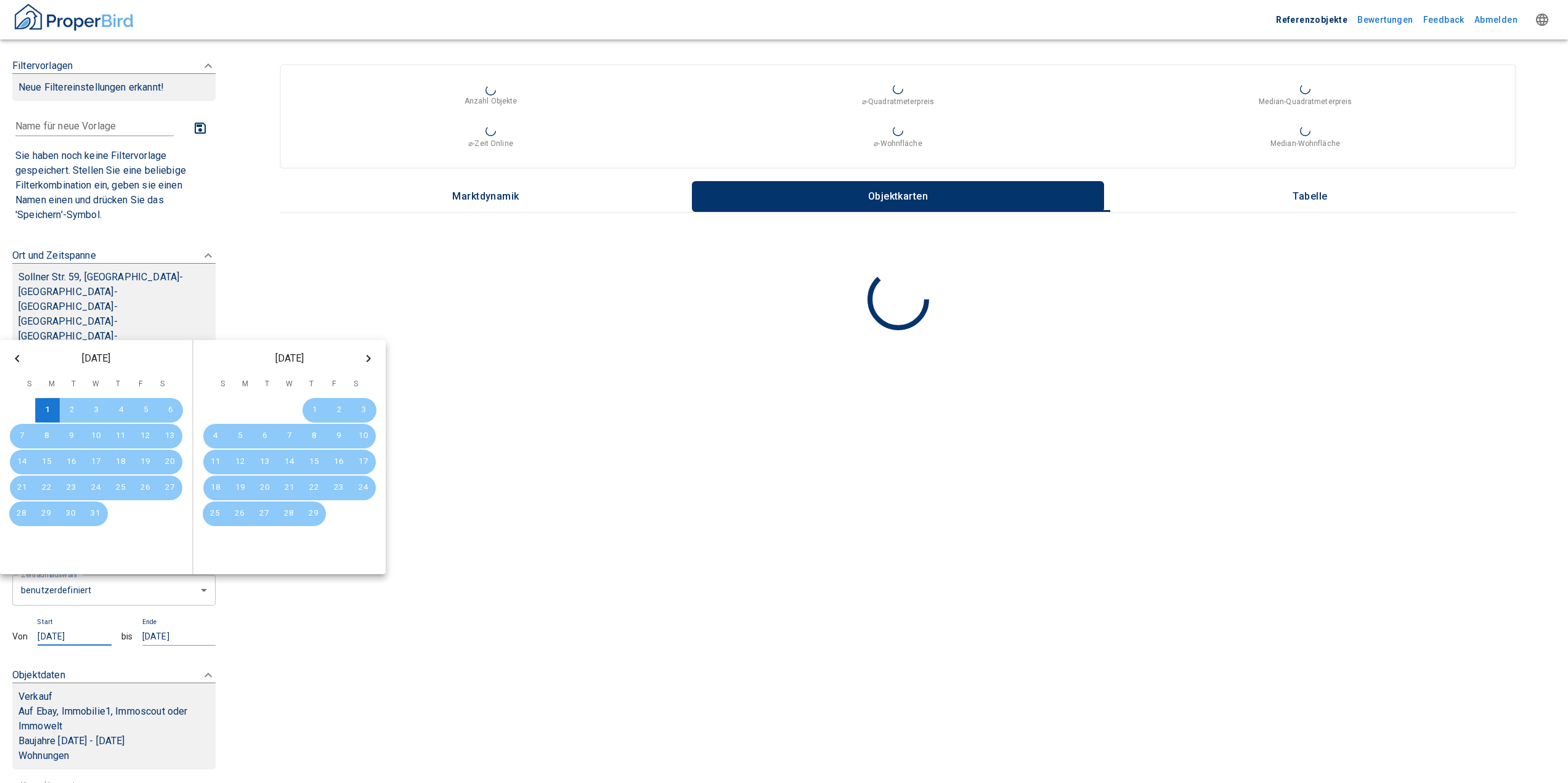
type input "[DATE]"
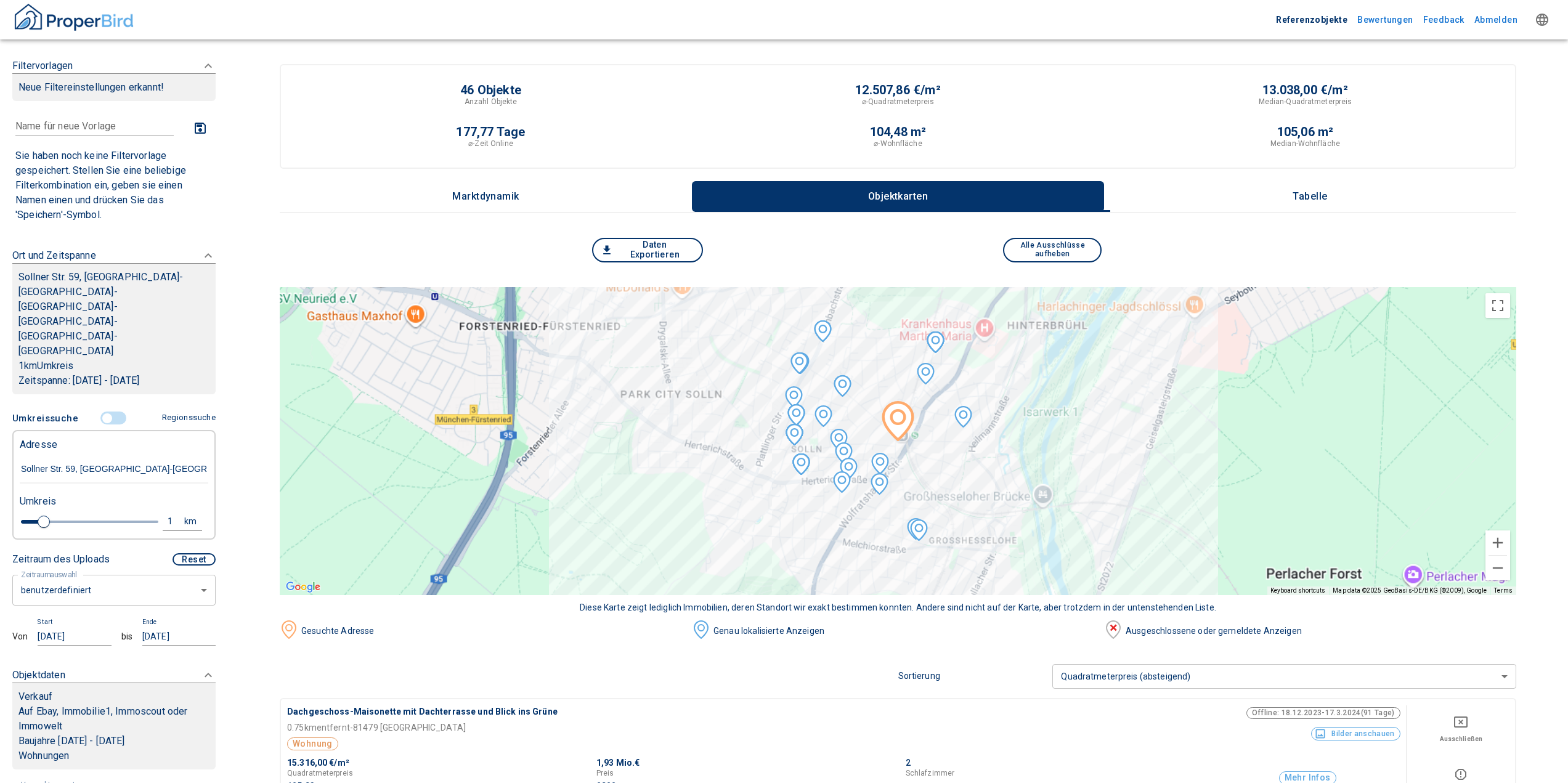
click at [141, 655] on div "Objektdaten Verkauf Auf Ebay, Immobilie1, Immoscout oder Immowelt Baujahre [DAT…" at bounding box center [114, 718] width 203 height 126
